Goal: Transaction & Acquisition: Subscribe to service/newsletter

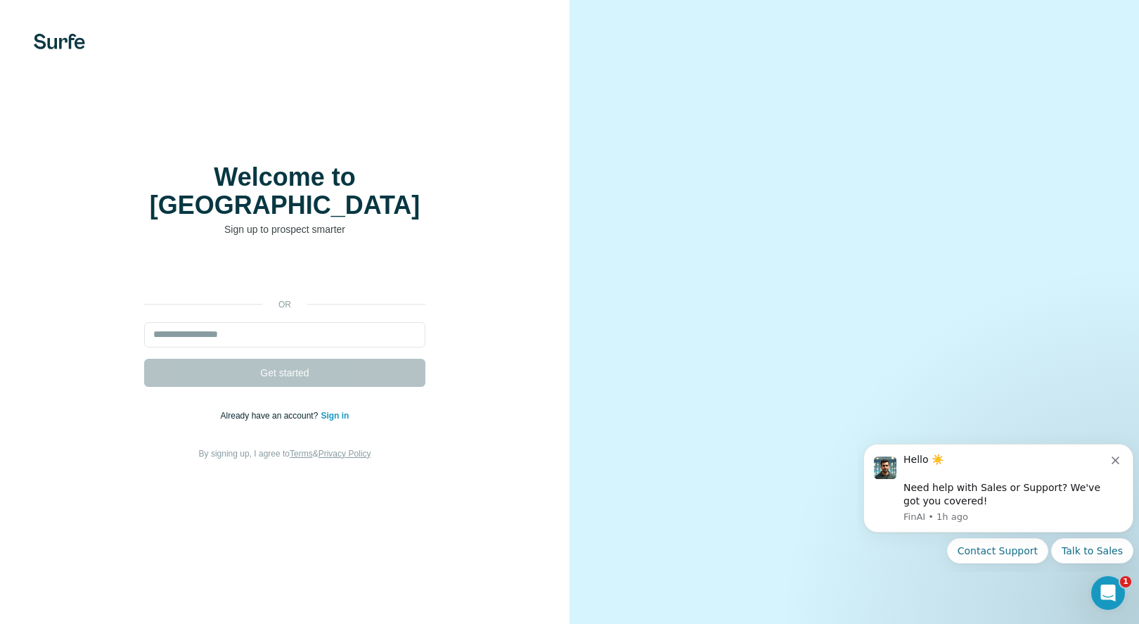
click at [1116, 459] on icon "Dismiss notification" at bounding box center [1116, 460] width 8 height 8
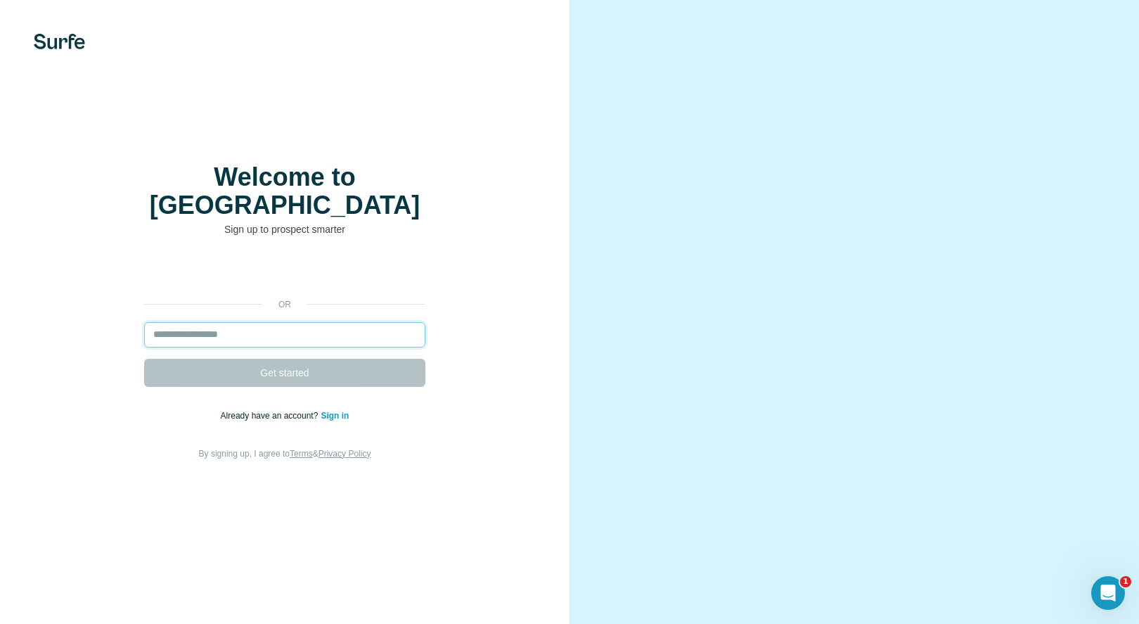
click at [178, 328] on input "email" at bounding box center [284, 334] width 281 height 25
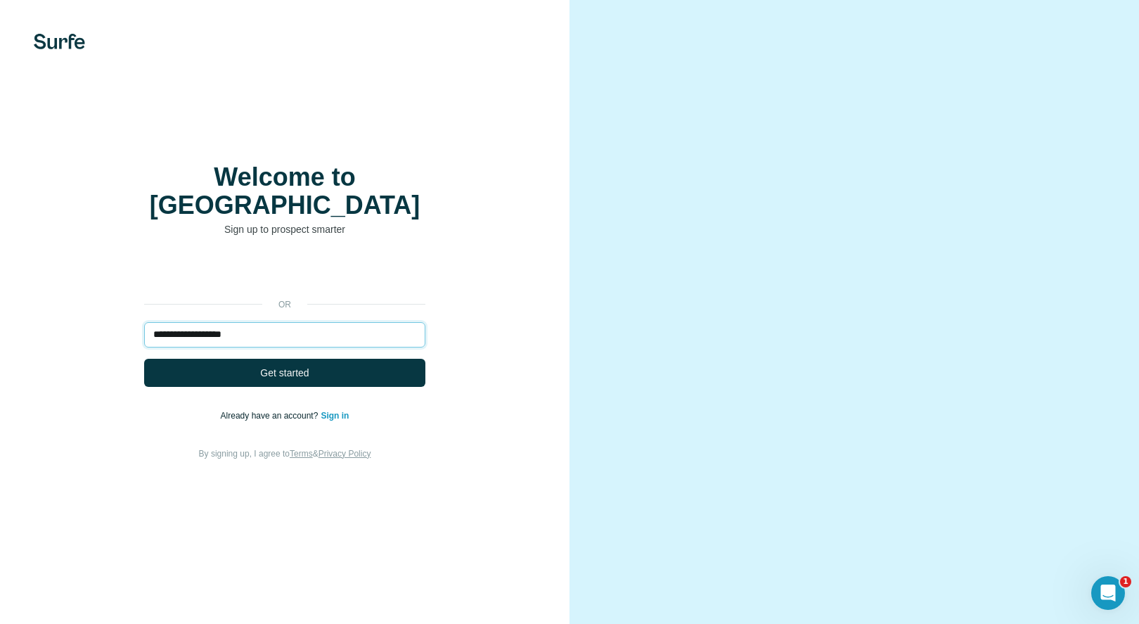
type input "**********"
click at [144, 359] on button "Get started" at bounding box center [284, 373] width 281 height 28
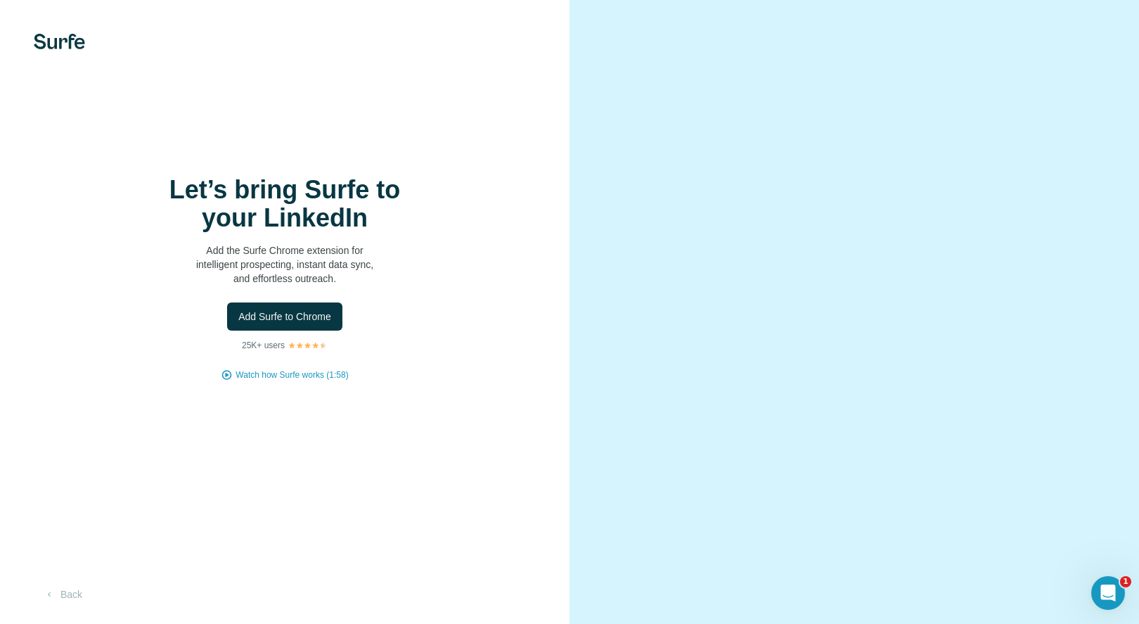
click at [303, 374] on span "Watch how Surfe works (1:58)" at bounding box center [292, 374] width 112 height 13
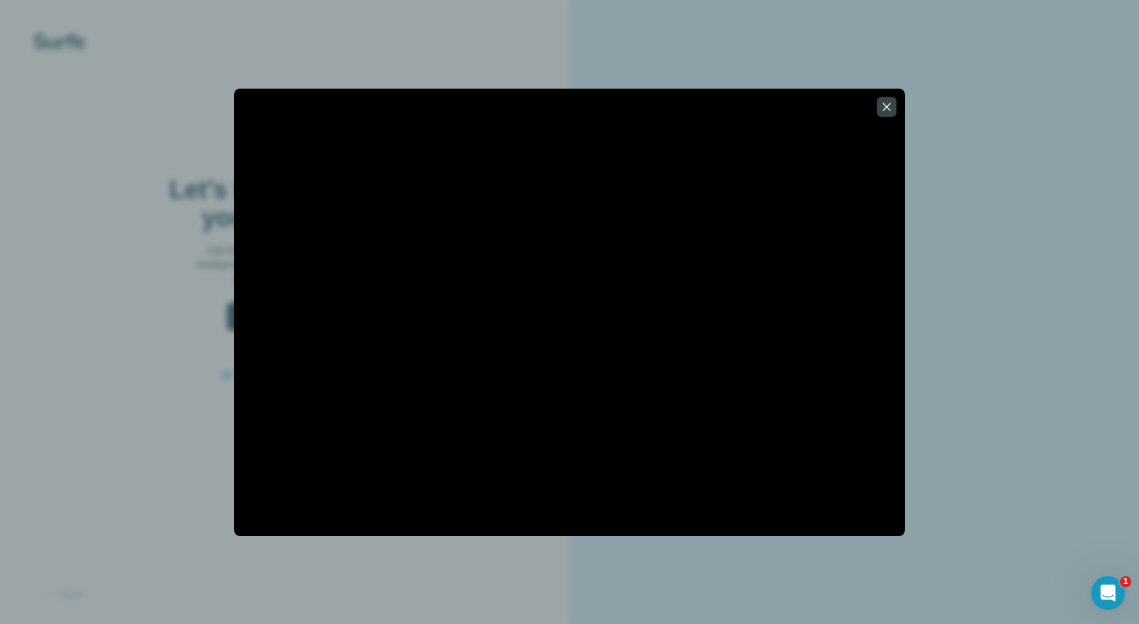
click at [887, 103] on icon "button" at bounding box center [887, 107] width 14 height 14
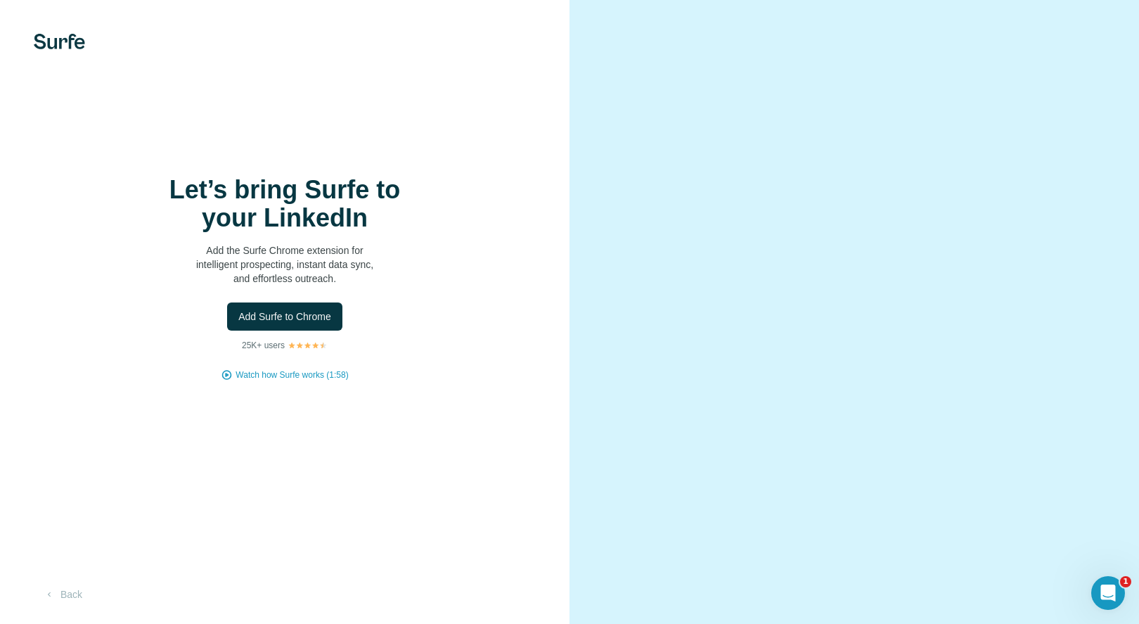
click at [58, 589] on button "Back" at bounding box center [63, 593] width 58 height 25
